Goal: Find specific page/section: Find specific page/section

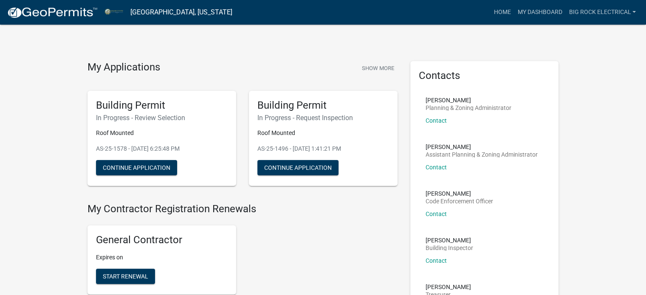
click at [46, 15] on img at bounding box center [52, 12] width 91 height 13
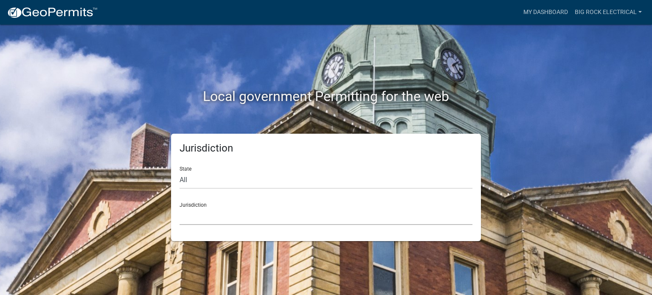
click at [227, 222] on select "[GEOGRAPHIC_DATA], [US_STATE] [GEOGRAPHIC_DATA], [US_STATE][PERSON_NAME][GEOGRA…" at bounding box center [326, 216] width 293 height 17
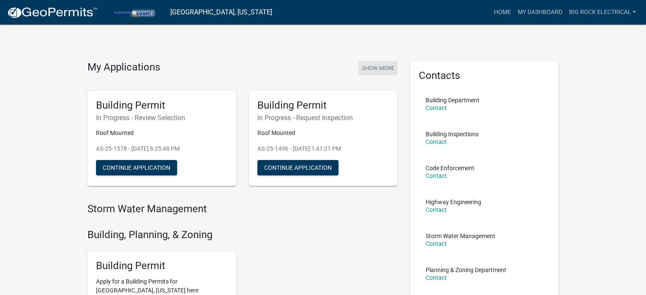
click at [380, 65] on button "Show More" at bounding box center [377, 68] width 39 height 14
